Goal: Information Seeking & Learning: Understand process/instructions

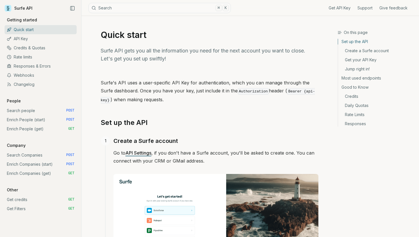
click at [27, 109] on link "Search people POST" at bounding box center [41, 110] width 72 height 9
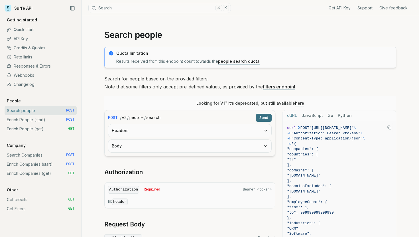
click at [24, 6] on link "Surfe API" at bounding box center [19, 8] width 28 height 9
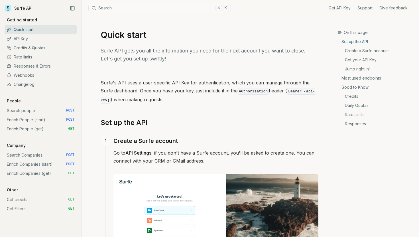
click at [37, 109] on link "Search people POST" at bounding box center [41, 110] width 72 height 9
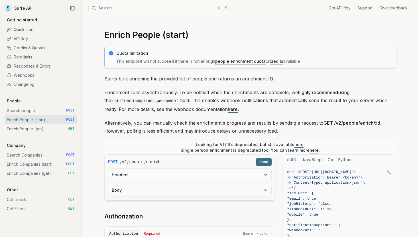
click at [187, 105] on p "Enrichment runs asynchronously. To be notified when the enrichments are complet…" at bounding box center [250, 100] width 292 height 25
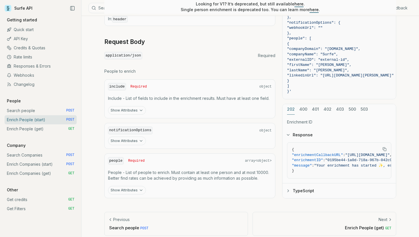
scroll to position [231, 0]
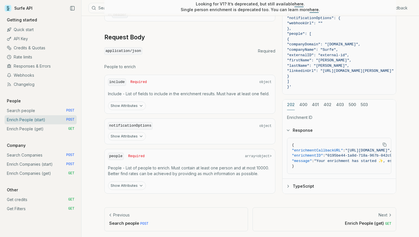
click at [131, 106] on button "Show Attributes" at bounding box center [127, 105] width 38 height 9
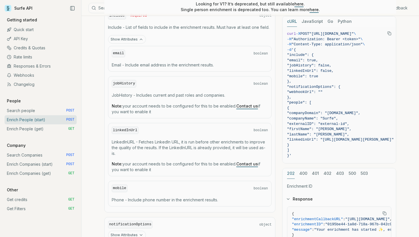
scroll to position [299, 0]
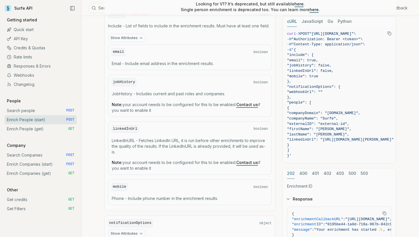
click at [13, 203] on link "Get credits GET" at bounding box center [41, 199] width 72 height 9
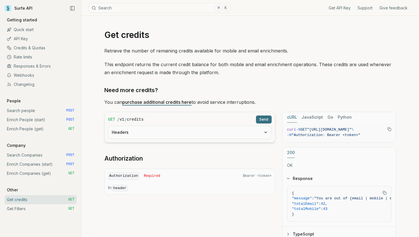
click at [24, 37] on link "API Key" at bounding box center [41, 38] width 72 height 9
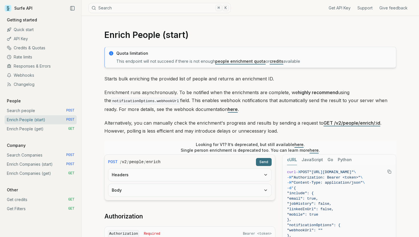
scroll to position [231, 0]
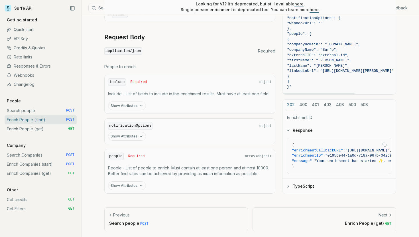
click at [42, 46] on link "Credits & Quotas" at bounding box center [41, 47] width 72 height 9
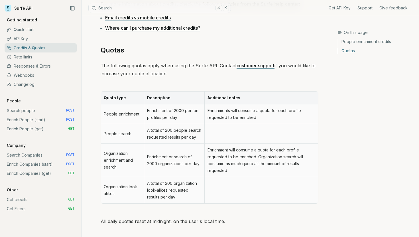
scroll to position [229, 0]
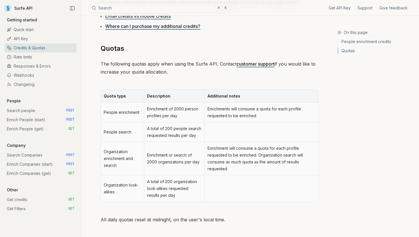
click at [249, 112] on td "Enrichments will consume a quota for each profile requested to be enriched" at bounding box center [261, 113] width 114 height 20
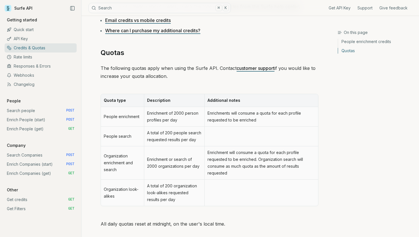
scroll to position [223, 0]
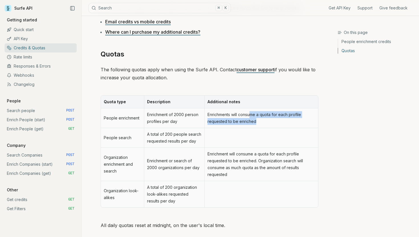
drag, startPoint x: 251, startPoint y: 115, endPoint x: 268, endPoint y: 122, distance: 18.6
click at [268, 122] on td "Enrichments will consume a quota for each profile requested to be enriched" at bounding box center [261, 118] width 114 height 20
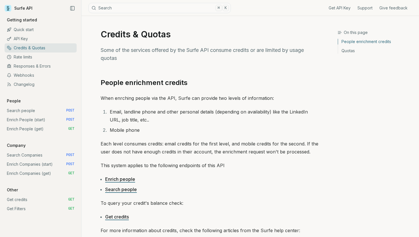
scroll to position [0, 0]
